Goal: Navigation & Orientation: Find specific page/section

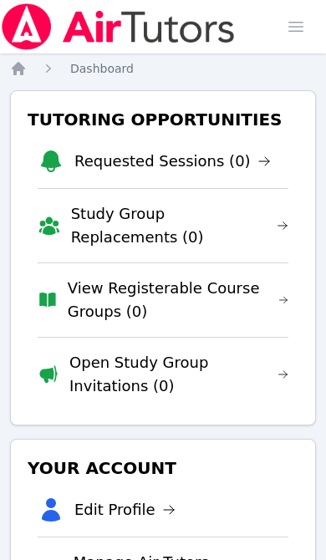
click at [313, 17] on span "button" at bounding box center [296, 26] width 37 height 37
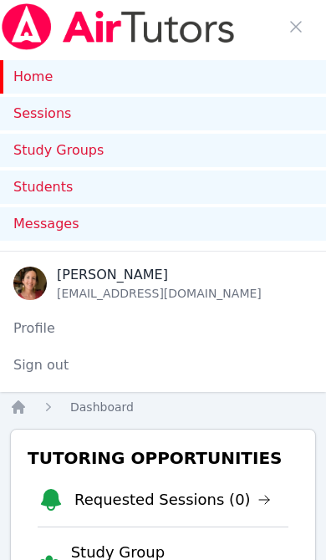
click at [186, 116] on link "Sessions" at bounding box center [163, 113] width 326 height 33
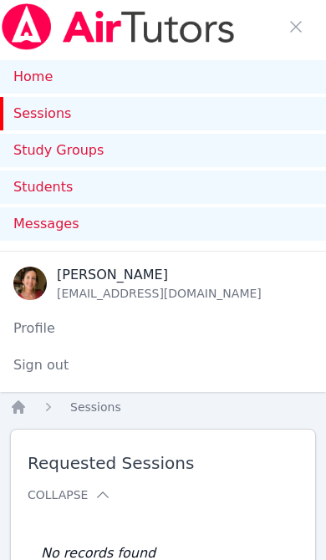
click at [40, 73] on link "Home" at bounding box center [163, 76] width 326 height 33
